Goal: Task Accomplishment & Management: Complete application form

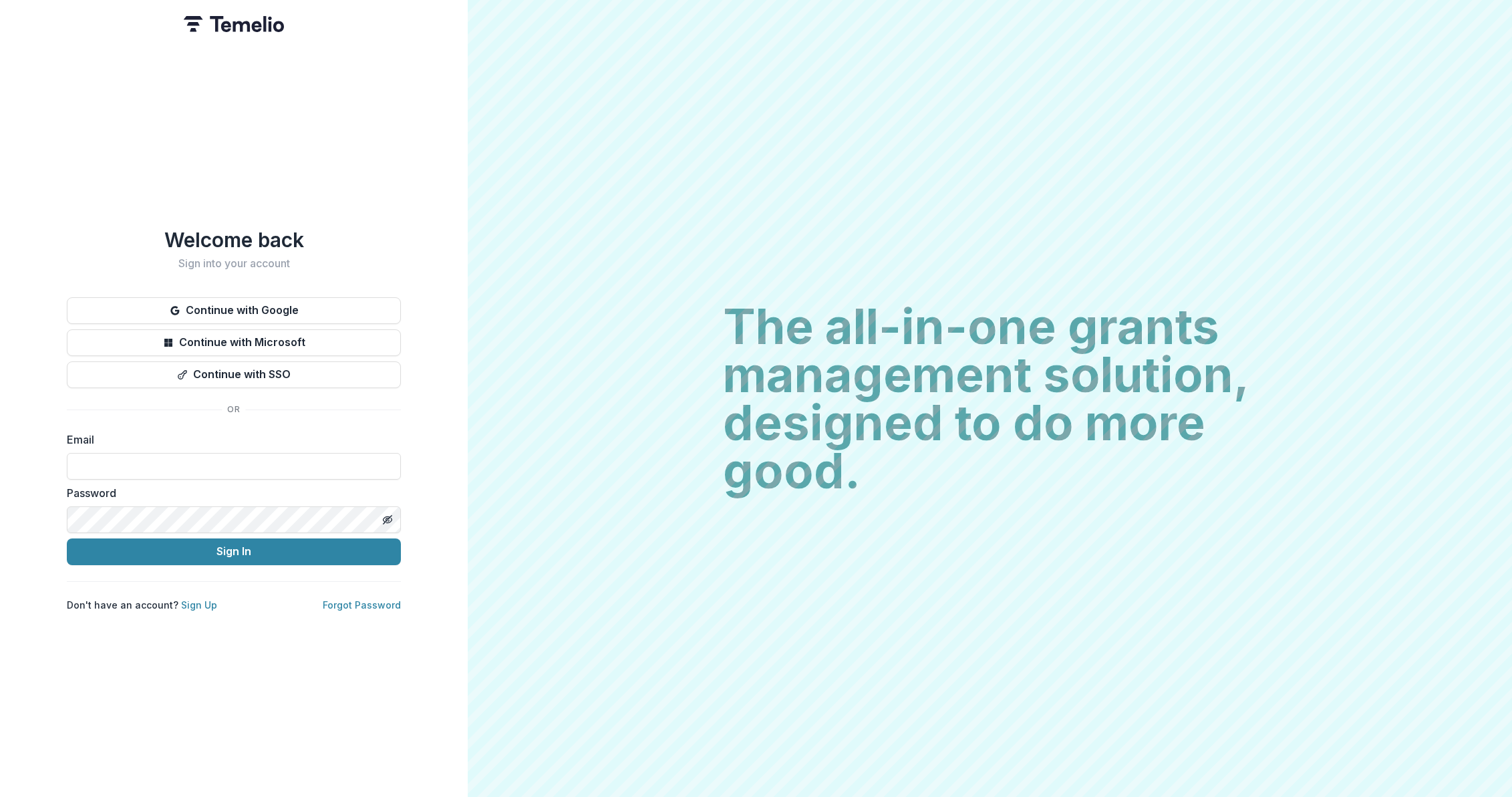
click at [461, 397] on div "Welcome back Sign into your account Continue with Google Continue with Microsof…" at bounding box center [233, 398] width 467 height 797
click at [356, 477] on form "Email Password Sign In" at bounding box center [234, 498] width 334 height 134
click at [359, 460] on input at bounding box center [234, 466] width 334 height 27
paste input "**********"
type input "**********"
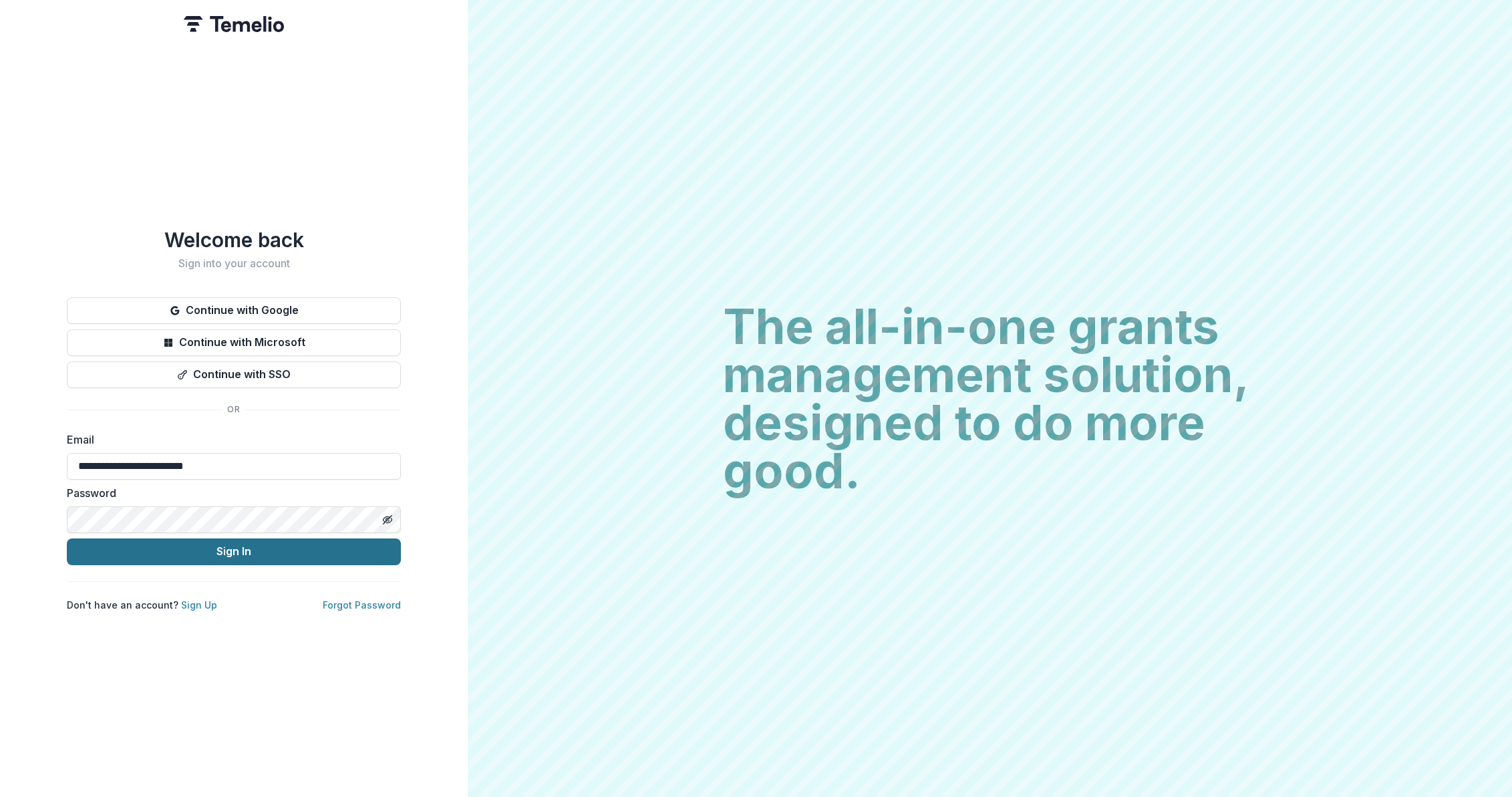
click at [349, 546] on button "Sign In" at bounding box center [234, 552] width 334 height 27
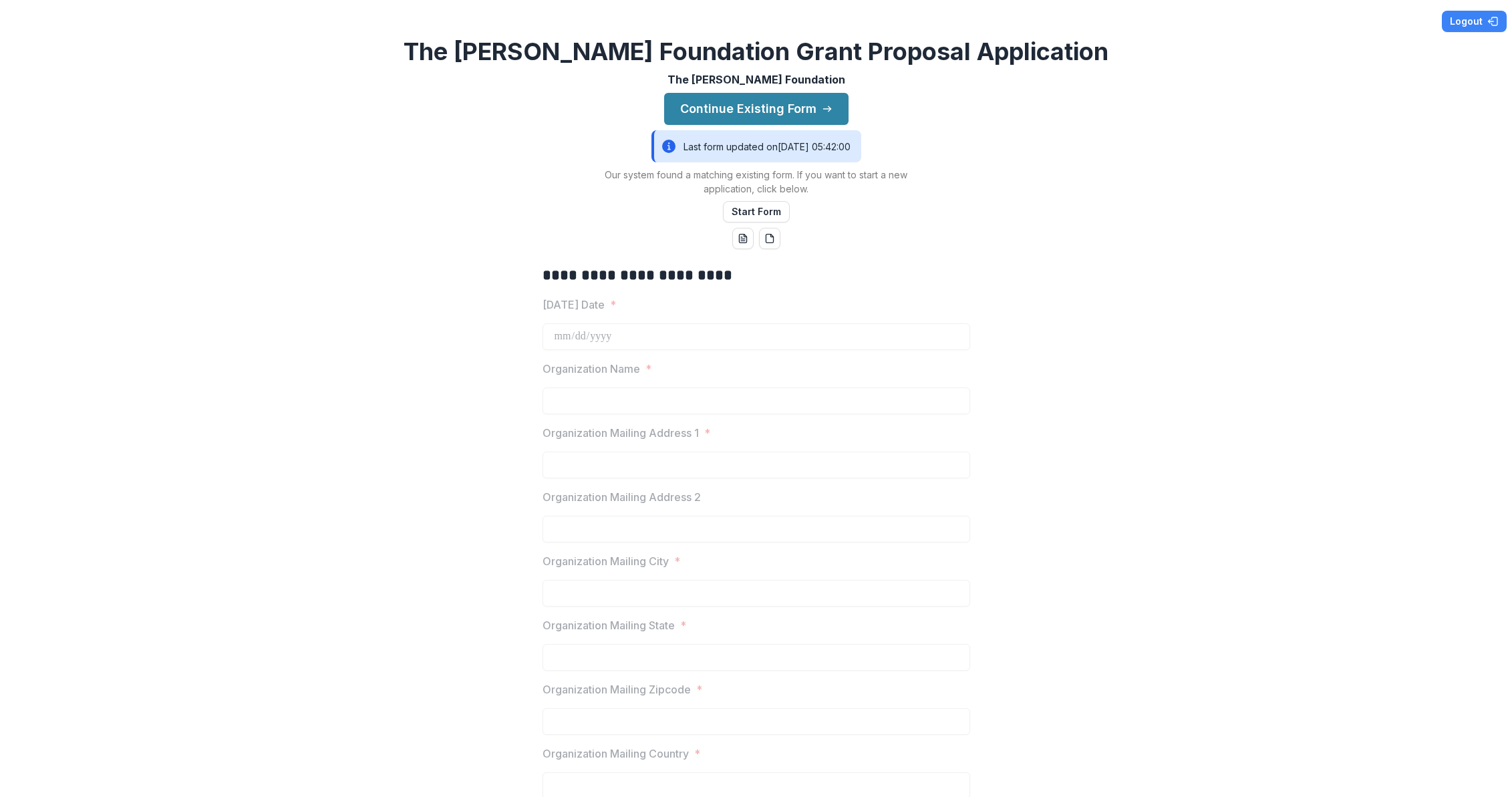
click at [841, 148] on div "Last form updated on [DATE] 05:42:00" at bounding box center [756, 146] width 210 height 32
click at [789, 124] on button "Continue Existing Form" at bounding box center [756, 109] width 185 height 32
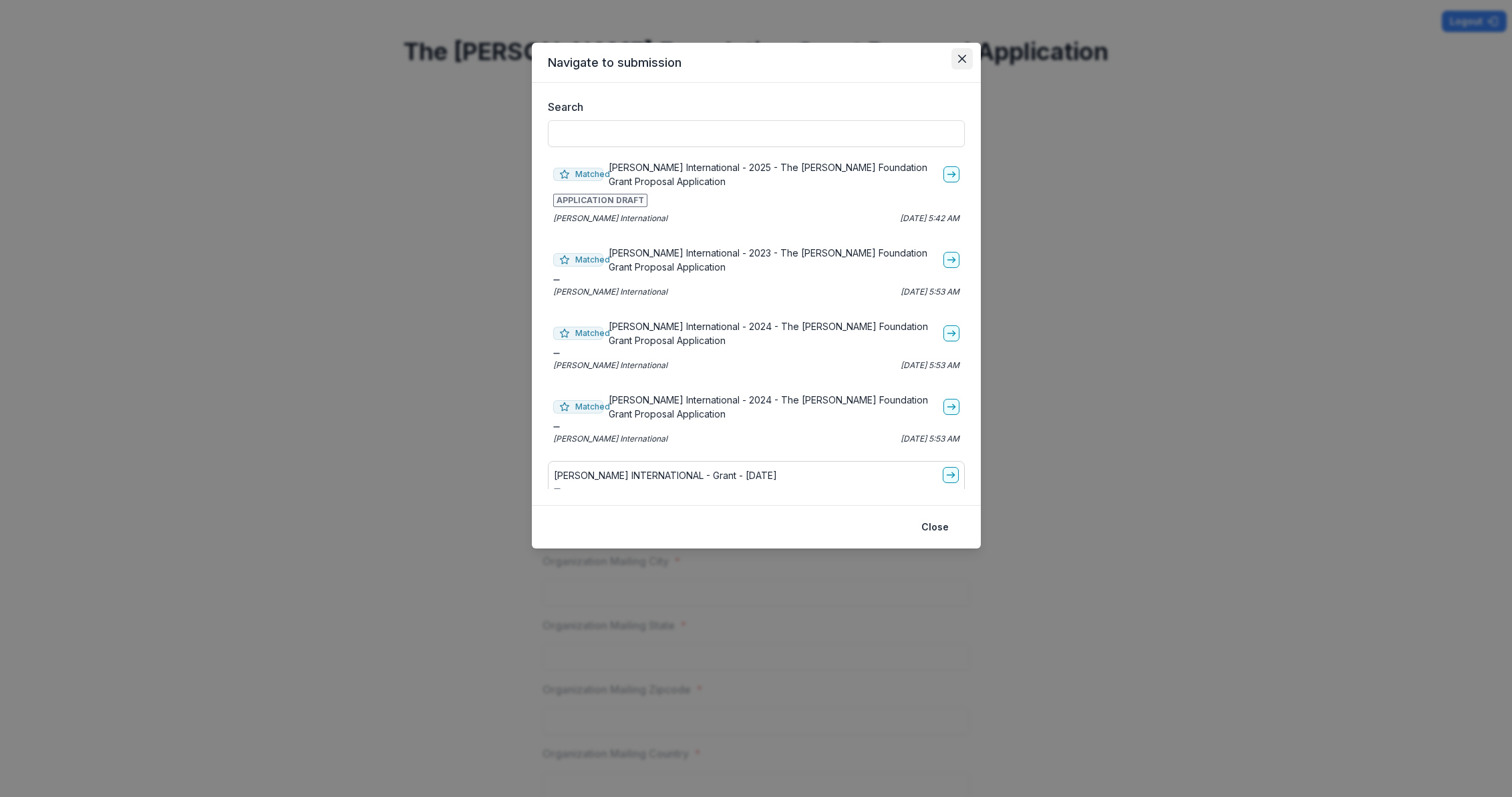
click at [968, 59] on button "Close" at bounding box center [962, 59] width 21 height 21
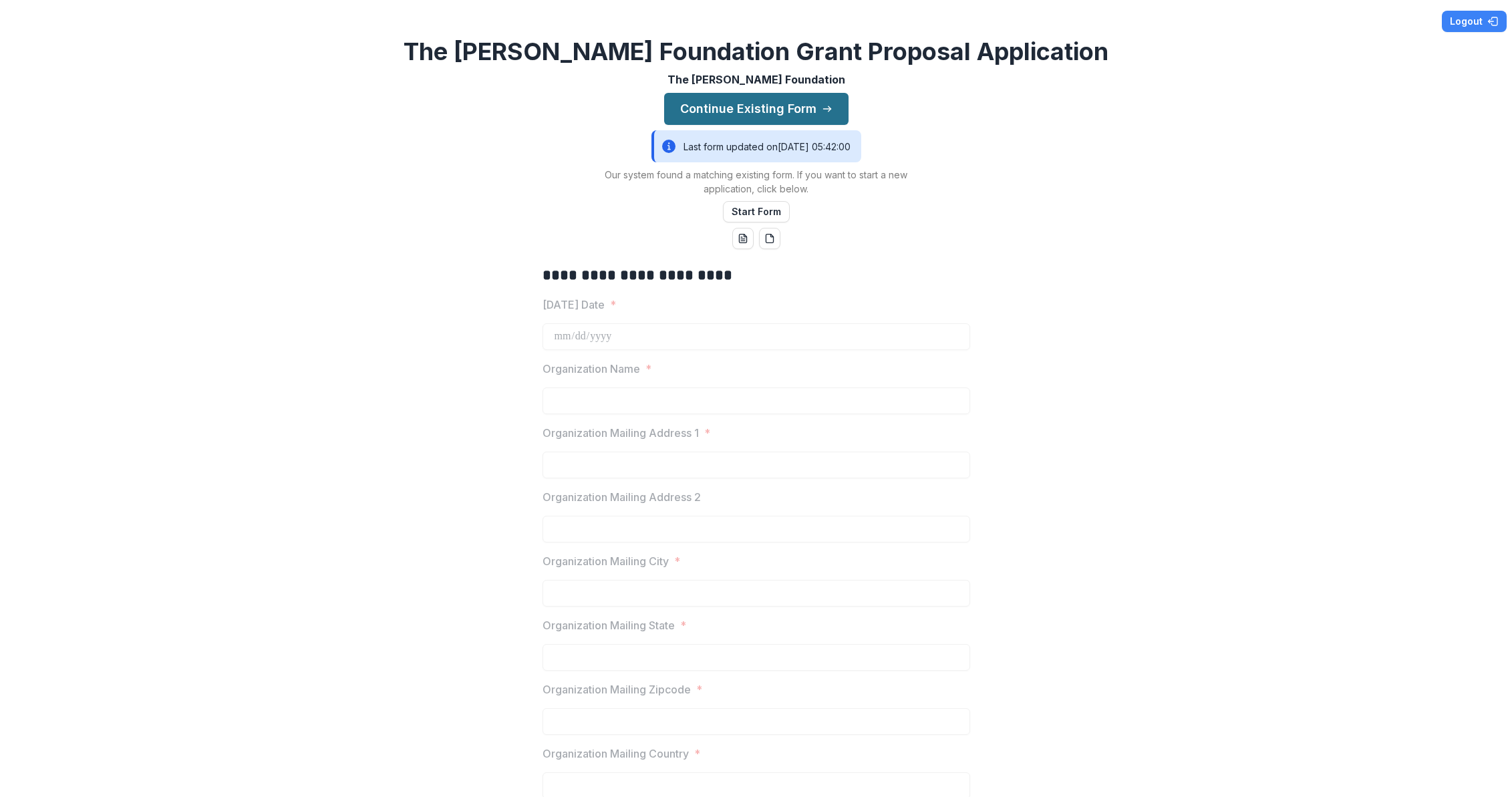
click at [811, 99] on button "Continue Existing Form" at bounding box center [756, 109] width 185 height 32
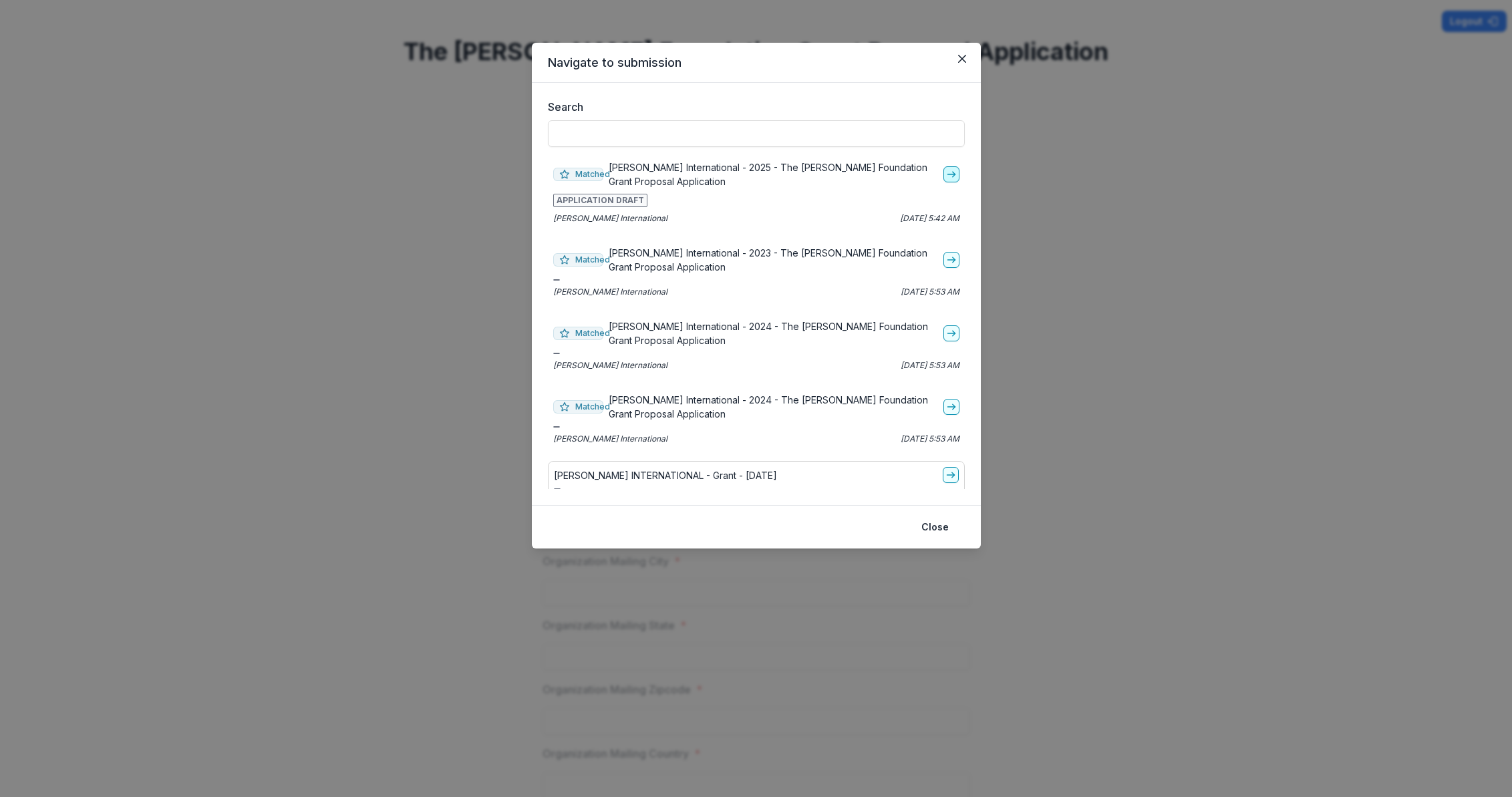
click at [946, 176] on icon "go-to" at bounding box center [951, 174] width 11 height 11
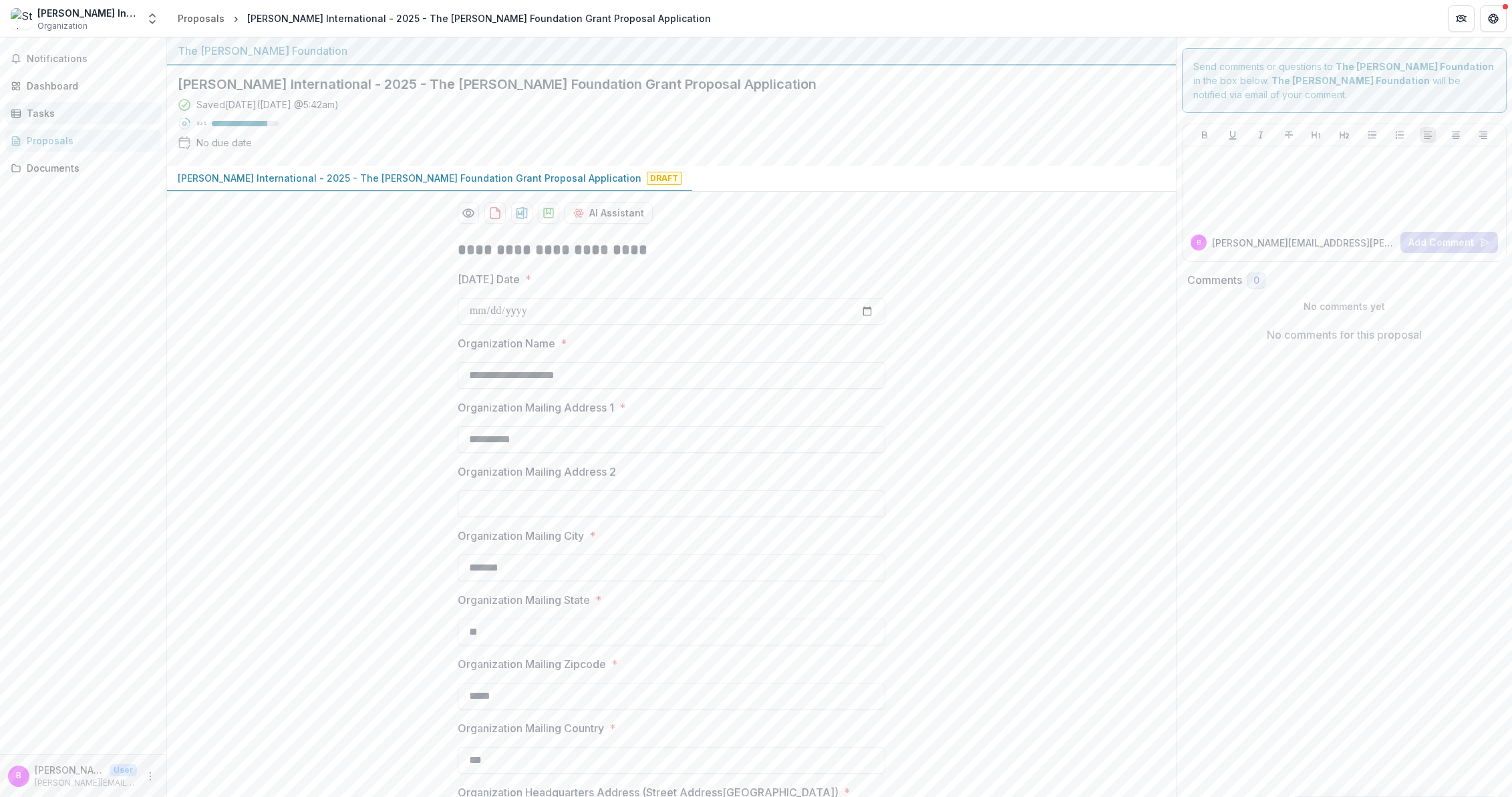
click at [50, 108] on div "Tasks" at bounding box center [88, 113] width 124 height 14
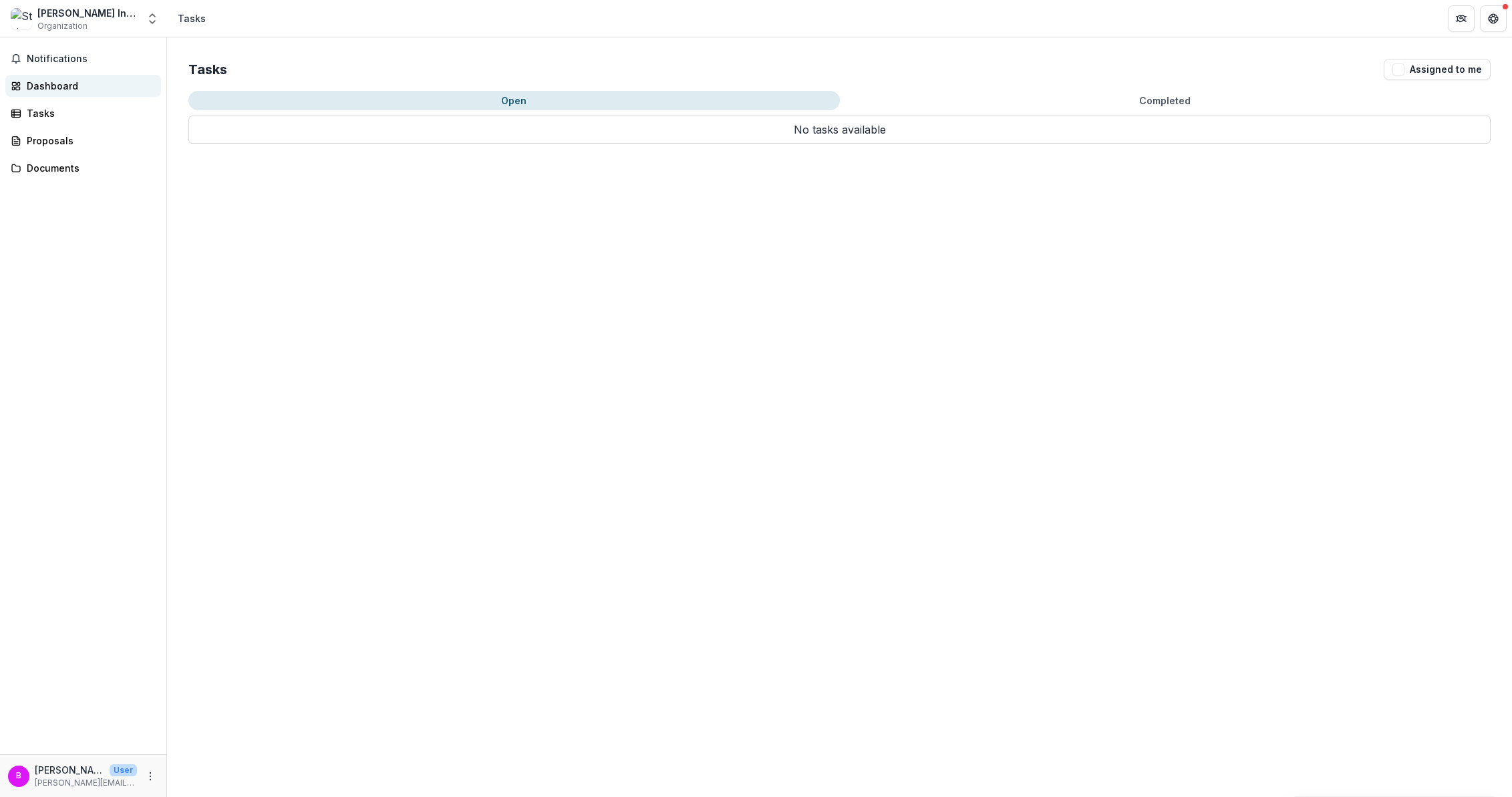
click at [49, 89] on div "Dashboard" at bounding box center [88, 86] width 124 height 14
